Goal: Transaction & Acquisition: Purchase product/service

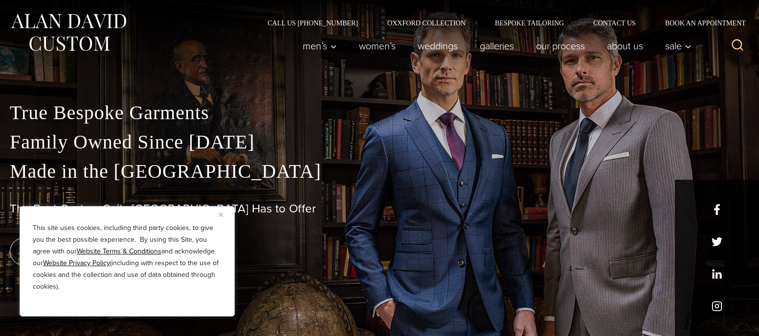
click at [221, 213] on img "Close" at bounding box center [221, 215] width 4 height 4
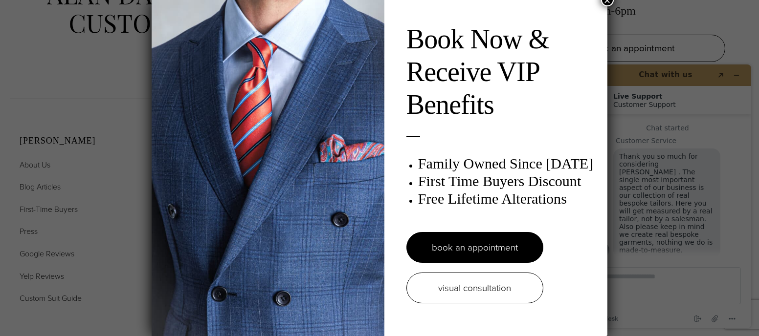
click at [607, 1] on button "×" at bounding box center [607, 0] width 13 height 13
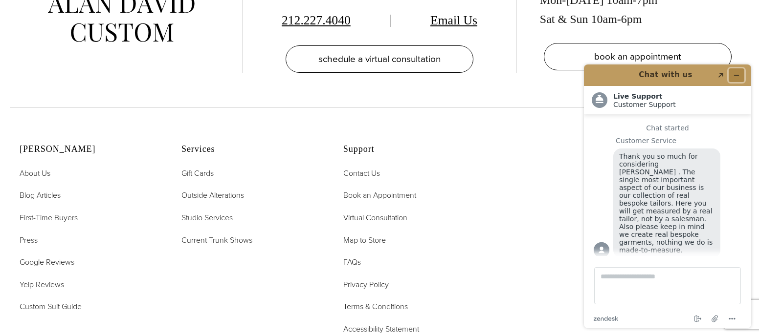
click at [738, 74] on icon "Minimize widget" at bounding box center [736, 75] width 7 height 7
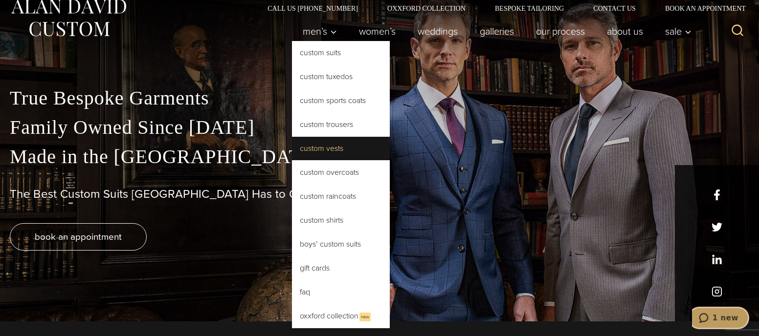
scroll to position [17, 0]
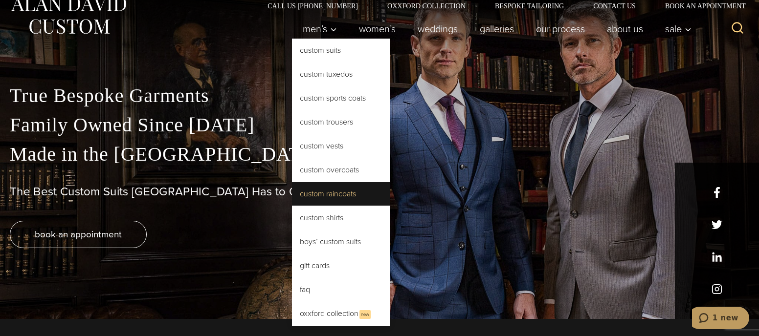
click at [316, 191] on link "Custom Raincoats" at bounding box center [341, 193] width 98 height 23
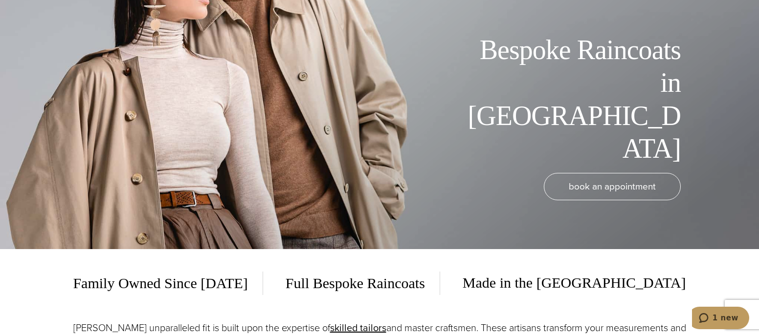
scroll to position [85, 0]
